Goal: Download file/media

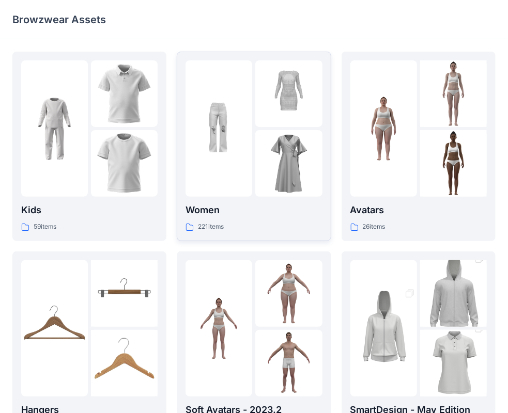
click at [263, 151] on img at bounding box center [288, 163] width 67 height 67
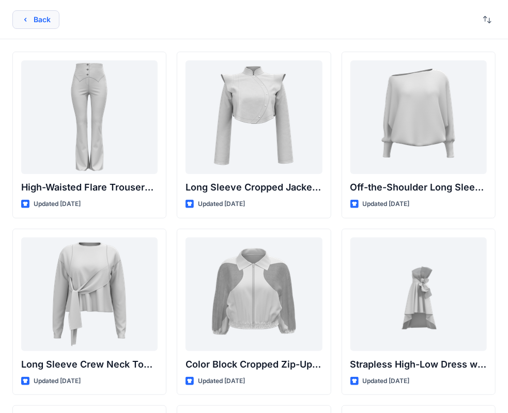
click at [43, 20] on button "Back" at bounding box center [35, 19] width 47 height 19
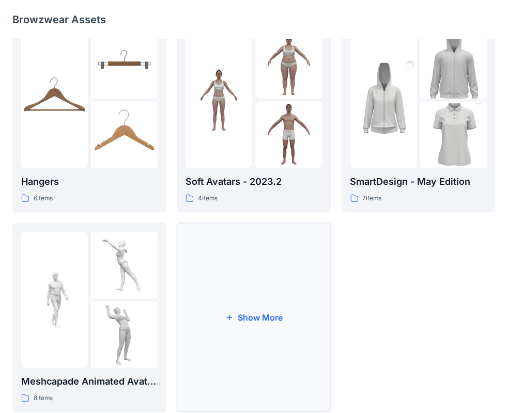
scroll to position [256, 0]
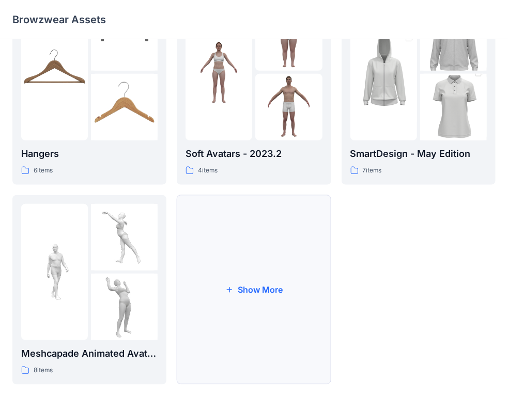
click at [241, 254] on button "Show More" at bounding box center [254, 290] width 154 height 190
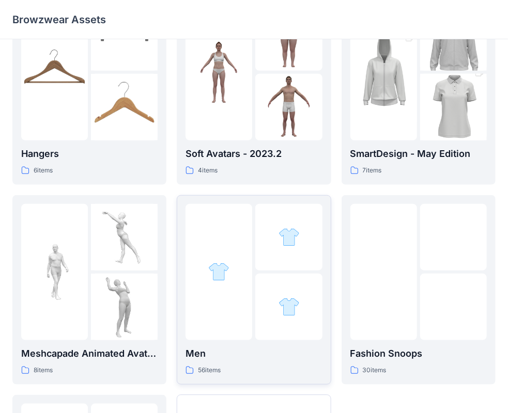
click at [232, 243] on div at bounding box center [218, 272] width 67 height 136
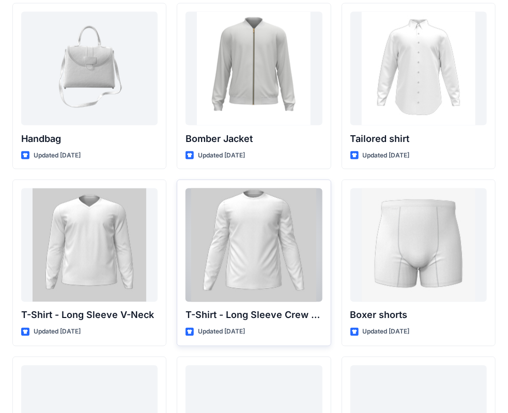
scroll to position [516, 0]
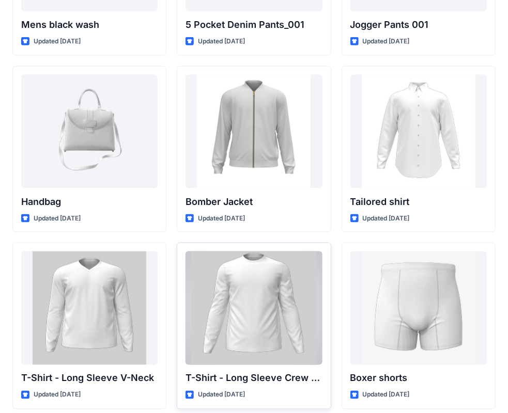
click at [240, 272] on div at bounding box center [253, 309] width 136 height 114
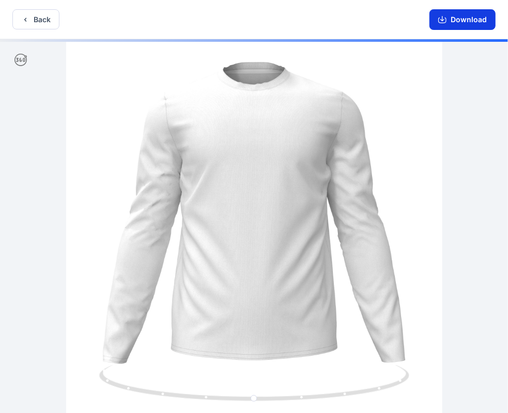
click at [468, 21] on button "Download" at bounding box center [462, 19] width 66 height 21
